Goal: Task Accomplishment & Management: Manage account settings

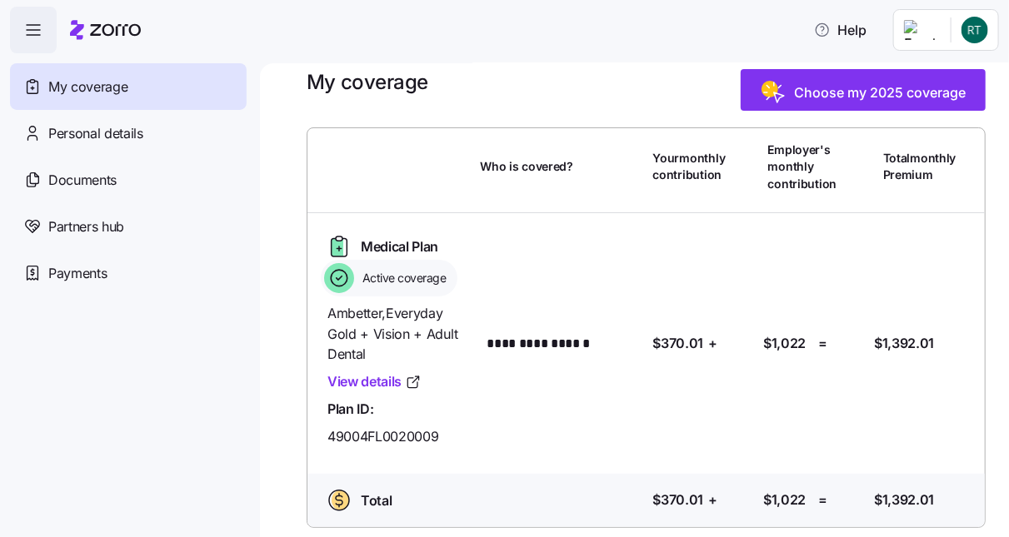
scroll to position [30, 0]
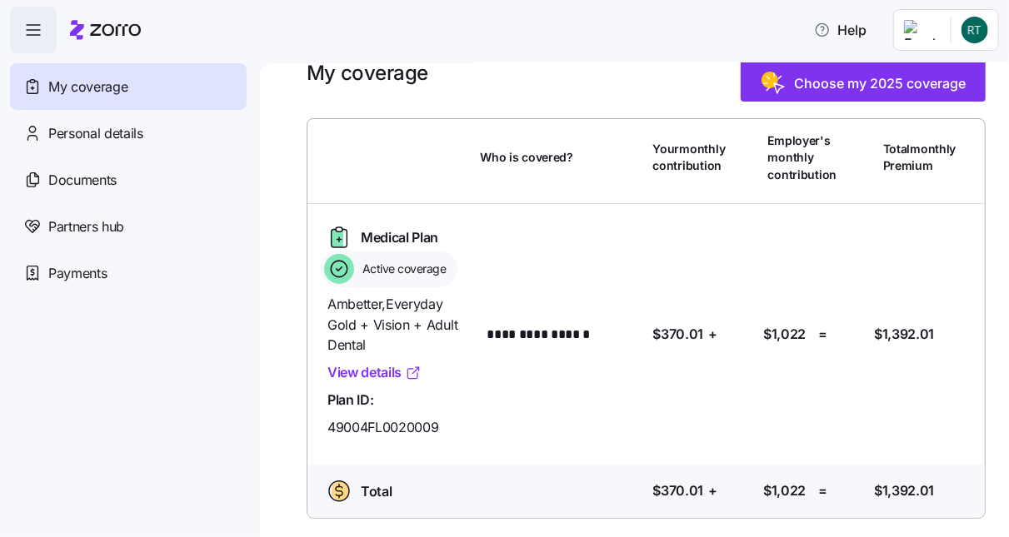
click at [367, 369] on link "View details" at bounding box center [374, 372] width 94 height 21
click at [144, 132] on div "Personal details" at bounding box center [128, 133] width 237 height 47
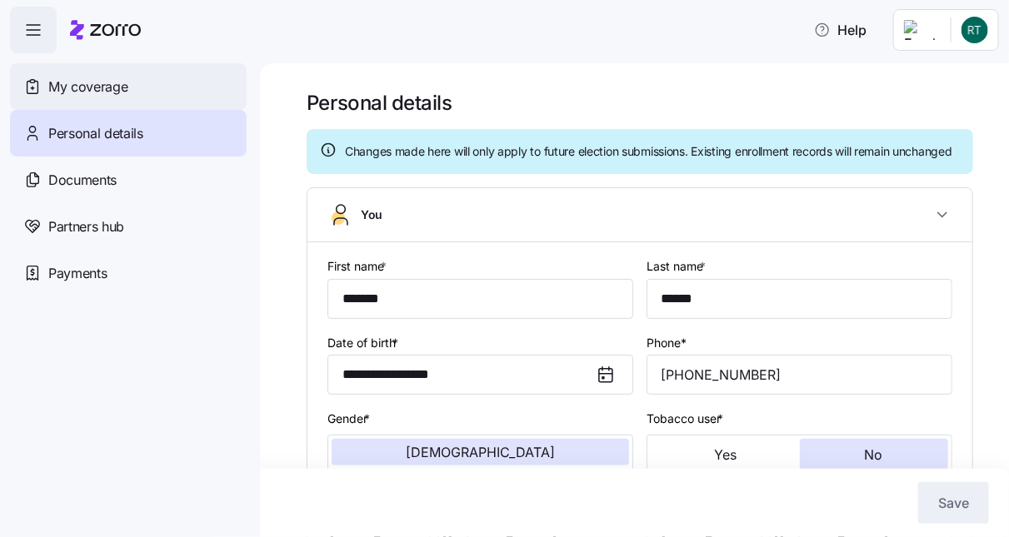
click at [82, 84] on span "My coverage" at bounding box center [87, 87] width 79 height 21
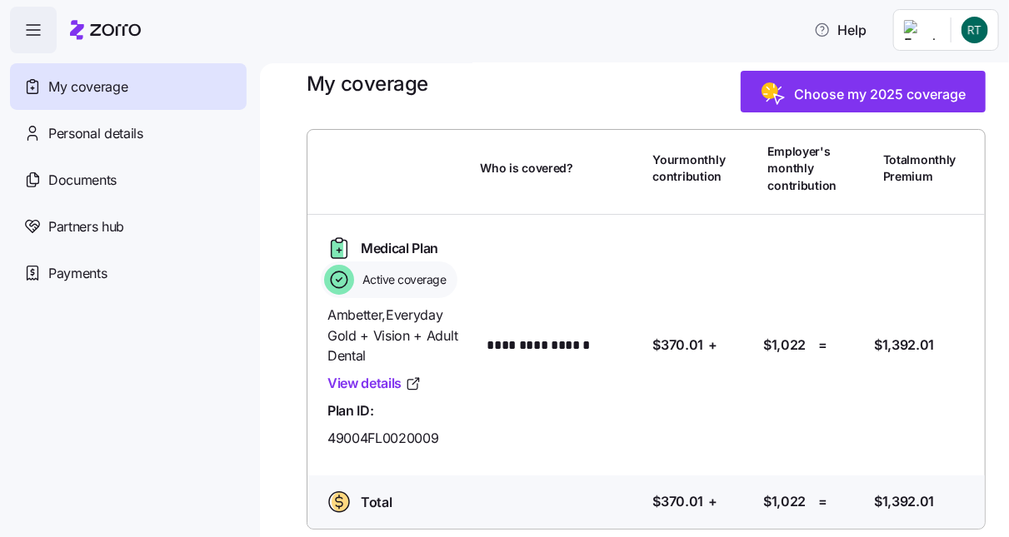
scroll to position [30, 0]
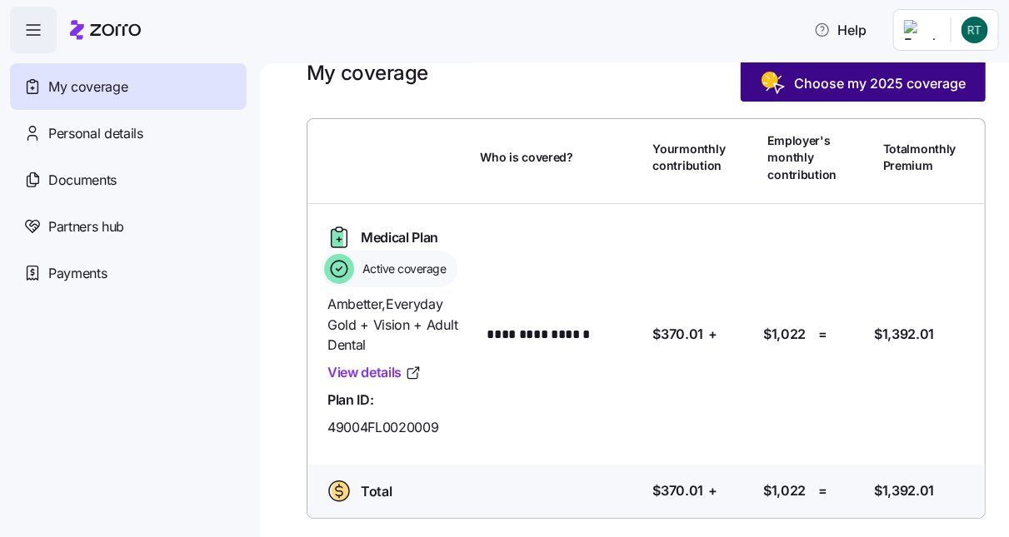
click at [872, 77] on span "Choose my 2025 coverage" at bounding box center [880, 83] width 172 height 20
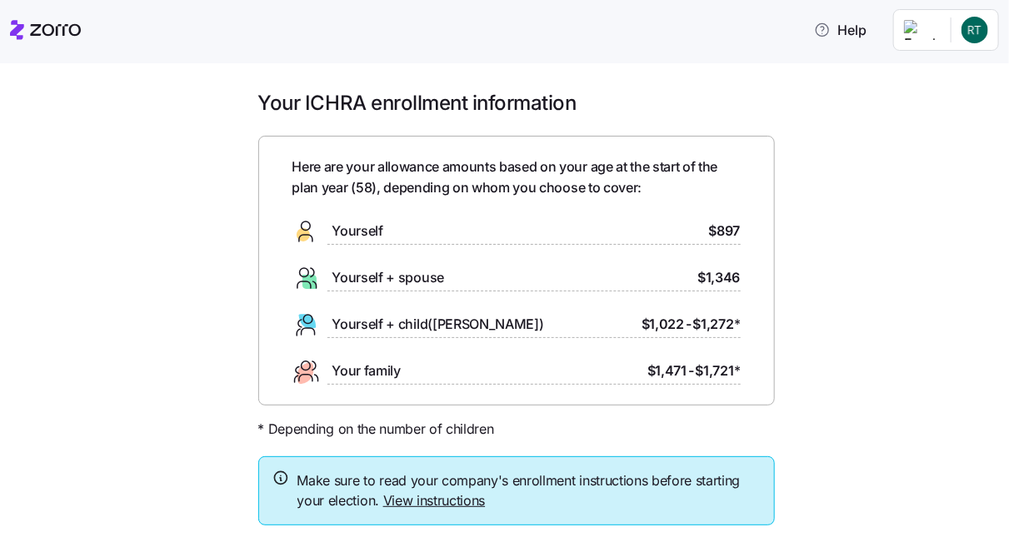
click at [601, 235] on div "Yourself $897" at bounding box center [516, 231] width 448 height 27
